Goal: Navigation & Orientation: Find specific page/section

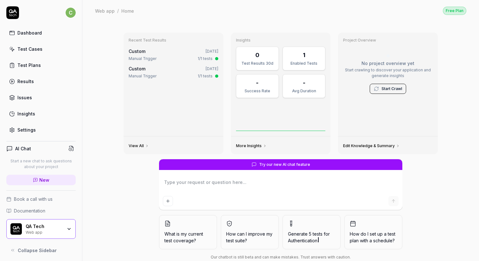
type textarea "*"
